Goal: Entertainment & Leisure: Consume media (video, audio)

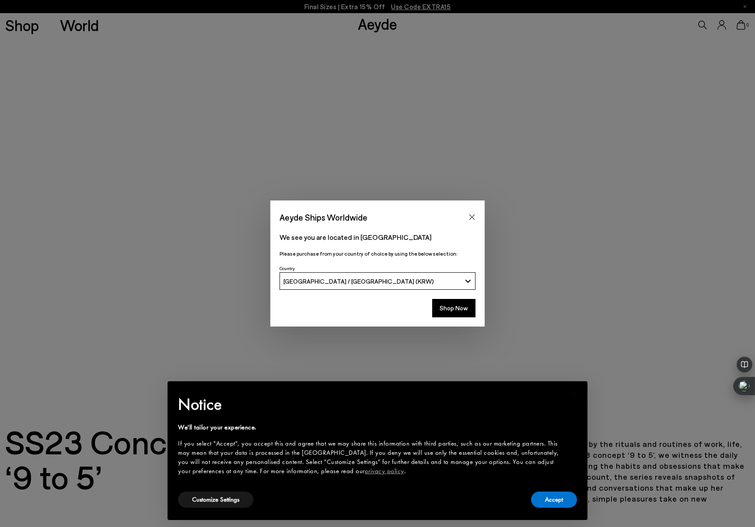
click at [471, 216] on icon "Close" at bounding box center [472, 217] width 6 height 6
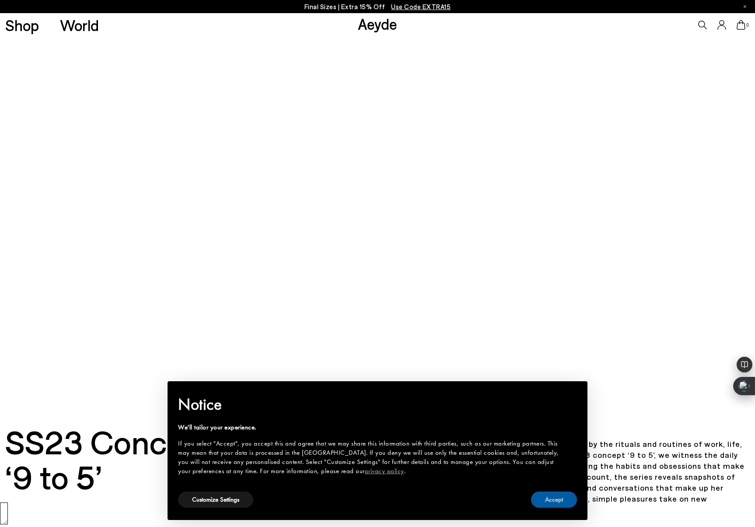
drag, startPoint x: 561, startPoint y: 500, endPoint x: 552, endPoint y: 501, distance: 9.3
click at [558, 501] on button "Accept" at bounding box center [554, 499] width 46 height 16
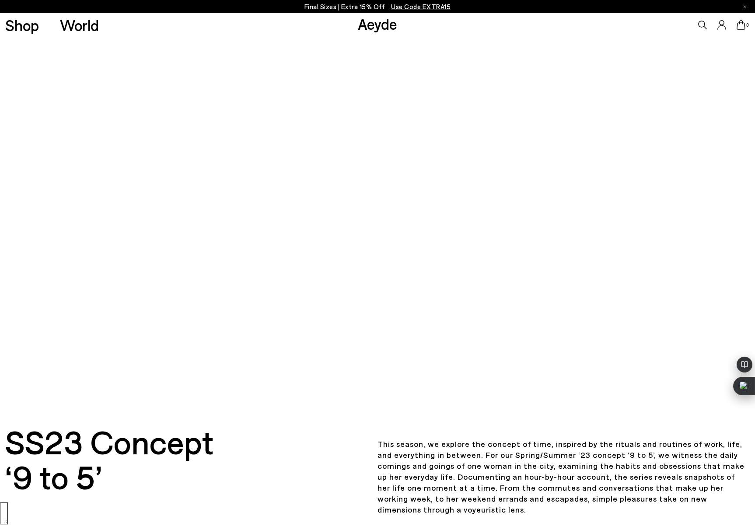
drag, startPoint x: 318, startPoint y: 421, endPoint x: 343, endPoint y: 269, distance: 154.2
click at [347, 273] on div "SS23 Concept ‘9 to 5’ Images: Christian Colomer" at bounding box center [377, 395] width 755 height 716
drag, startPoint x: 347, startPoint y: 261, endPoint x: 342, endPoint y: 261, distance: 5.7
click at [347, 261] on video at bounding box center [377, 226] width 755 height 378
click at [308, 253] on video at bounding box center [377, 226] width 755 height 378
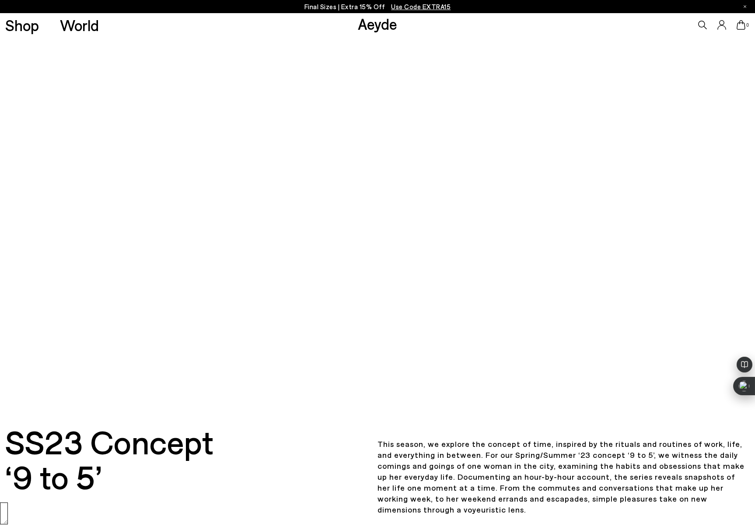
click at [308, 253] on video at bounding box center [377, 226] width 755 height 378
click at [313, 258] on video at bounding box center [377, 226] width 755 height 378
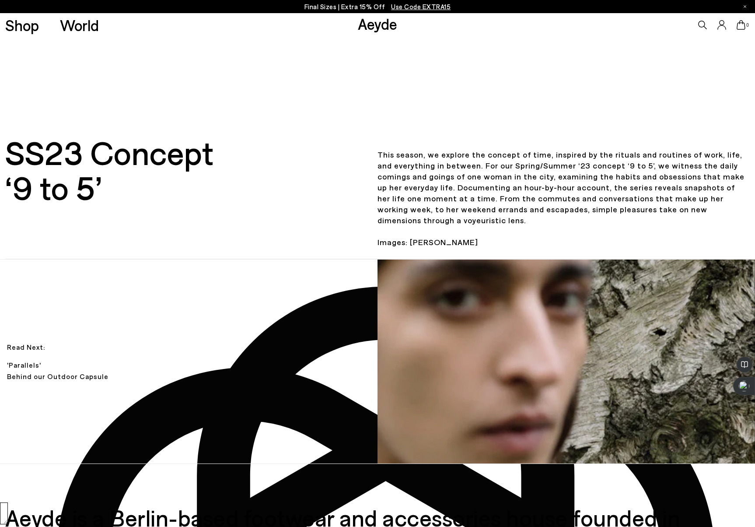
scroll to position [368, 0]
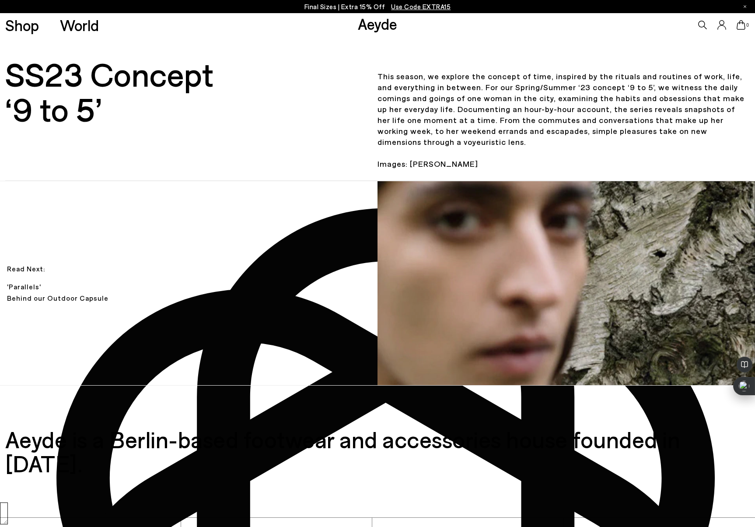
click at [434, 180] on p "This season, we explore the concept of time, inspired by the rituals and routin…" at bounding box center [561, 120] width 378 height 120
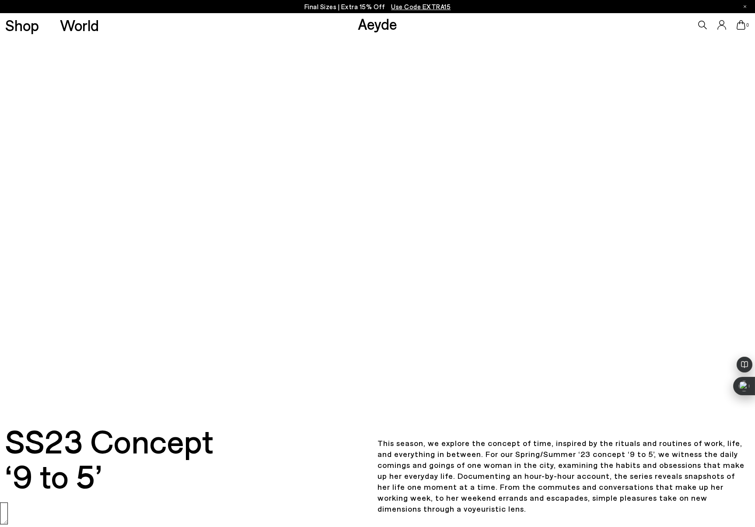
scroll to position [0, 0]
click at [186, 366] on video at bounding box center [377, 226] width 755 height 378
click at [198, 352] on video at bounding box center [377, 226] width 755 height 378
click at [485, 254] on video at bounding box center [377, 226] width 755 height 378
click at [483, 250] on video at bounding box center [377, 226] width 755 height 378
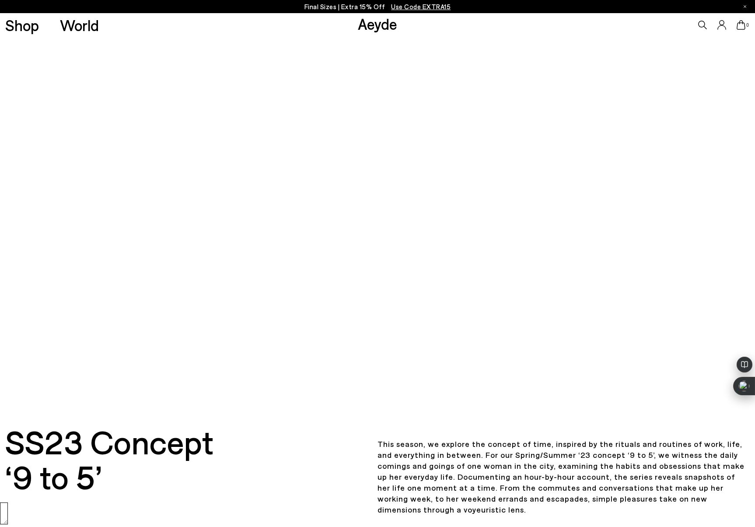
click at [491, 250] on video at bounding box center [377, 226] width 755 height 378
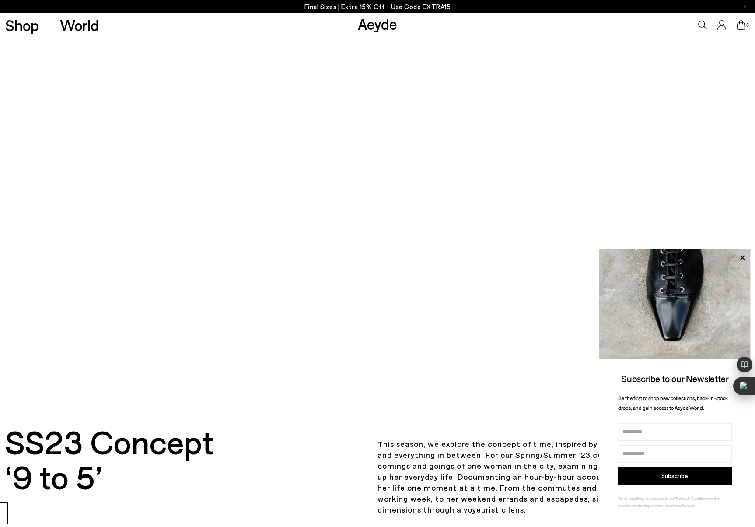
click at [742, 255] on icon at bounding box center [742, 257] width 11 height 11
click at [741, 255] on icon at bounding box center [742, 257] width 11 height 11
